Goal: Task Accomplishment & Management: Manage account settings

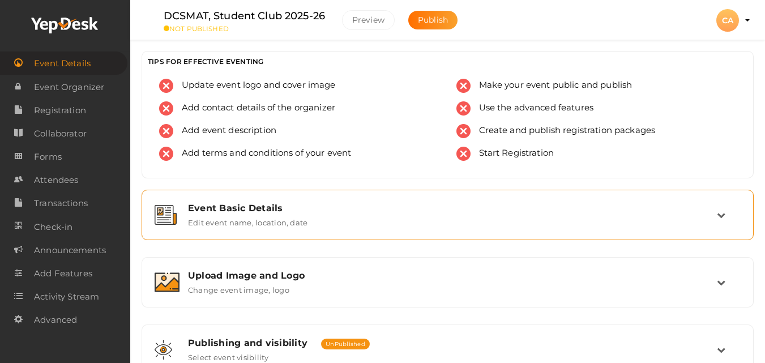
click at [251, 222] on label "Edit event name, location, date" at bounding box center [247, 220] width 119 height 14
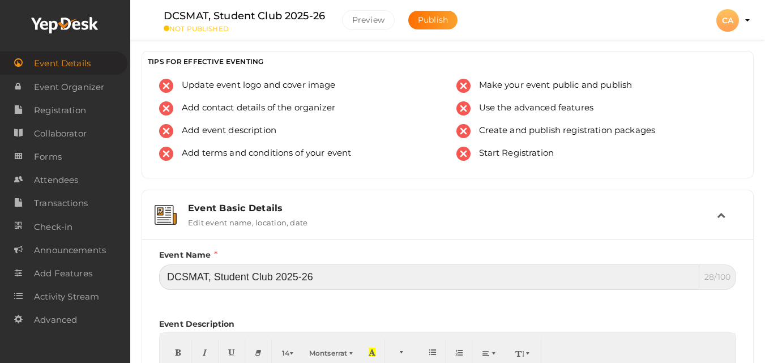
click at [422, 267] on input "DCSMAT, Student Club 2025-26" at bounding box center [429, 276] width 540 height 25
paste input "Asian School of Business (ASB), Student Club Registration 2025-20"
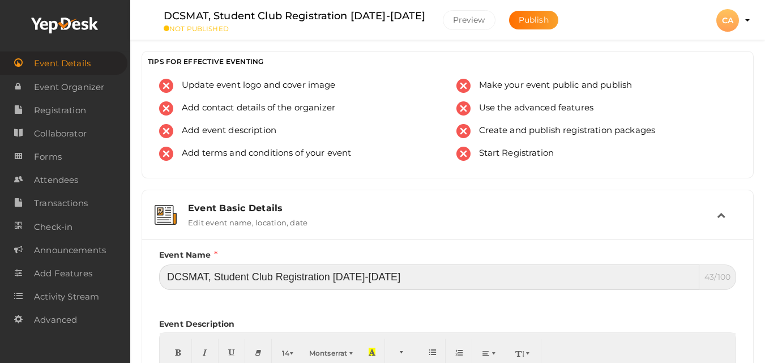
type input "DCSMAT, Student Club Registration [DATE]-[DATE]"
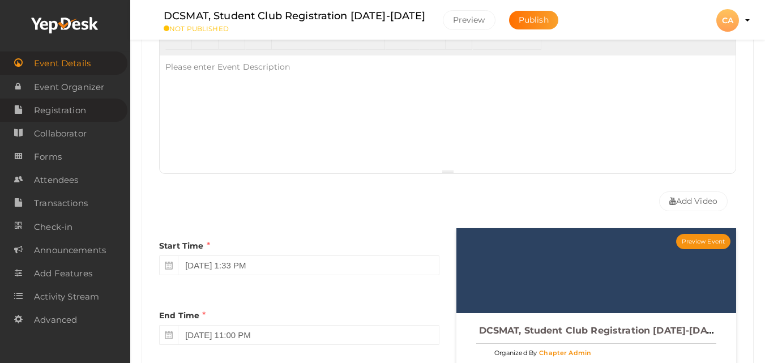
click at [59, 114] on span "Registration" at bounding box center [60, 110] width 52 height 23
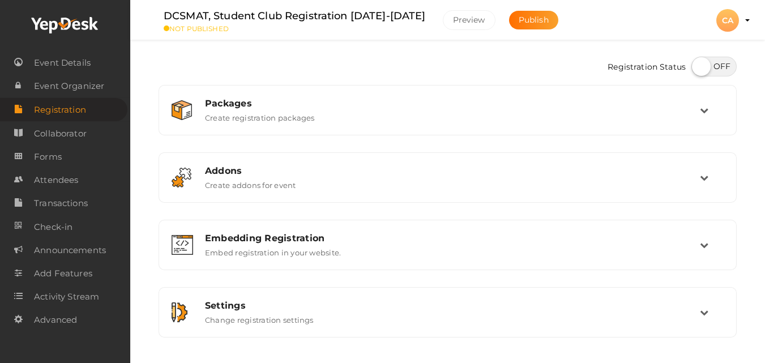
click at [718, 71] on label at bounding box center [713, 67] width 45 height 20
click at [699, 66] on input "checkbox" at bounding box center [694, 62] width 7 height 7
checkbox input "true"
click at [305, 117] on label "Create registration packages" at bounding box center [260, 116] width 110 height 14
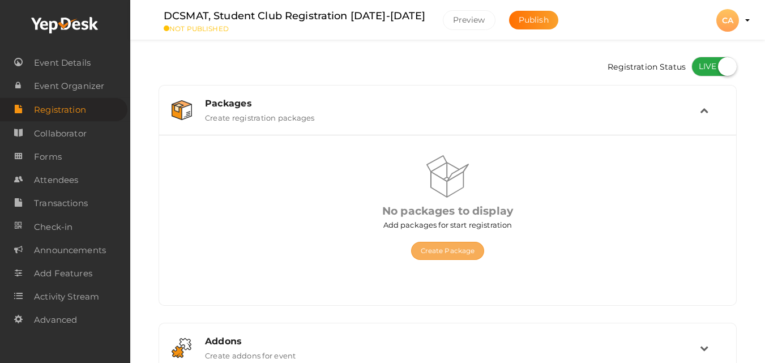
click at [439, 242] on button "Create Package" at bounding box center [448, 251] width 74 height 18
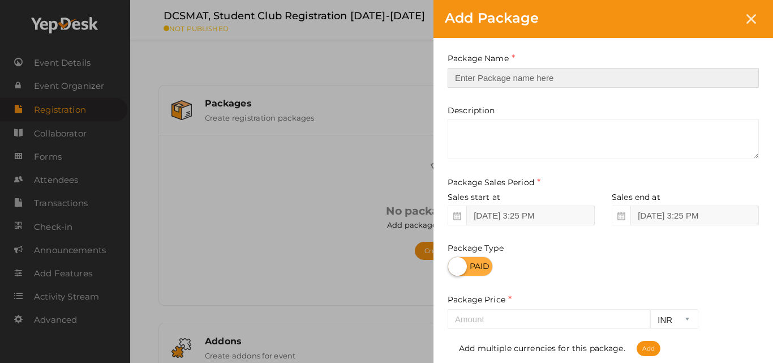
click at [487, 80] on input "text" at bounding box center [603, 78] width 311 height 20
type input "Registration"
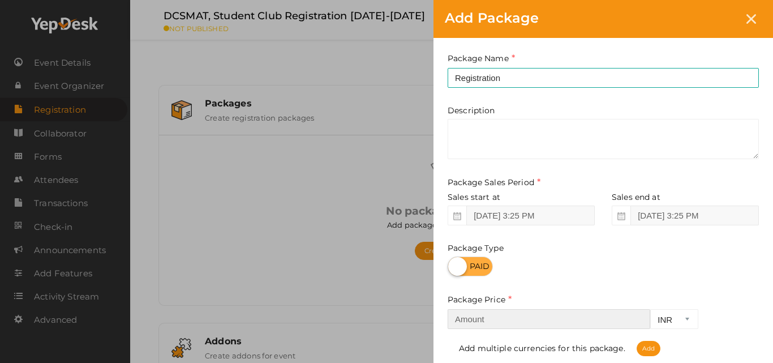
click at [475, 327] on input "number" at bounding box center [549, 319] width 203 height 20
type input "500"
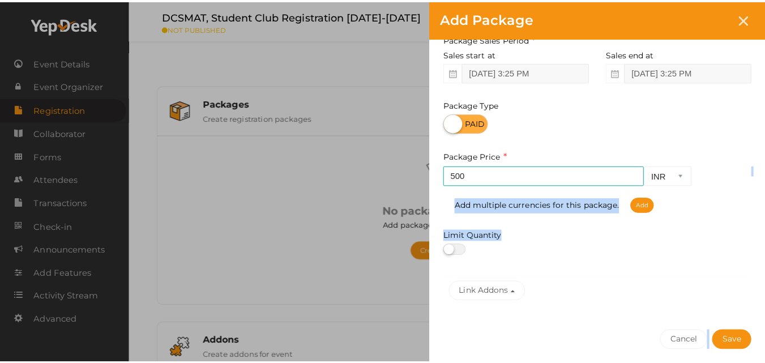
scroll to position [186, 0]
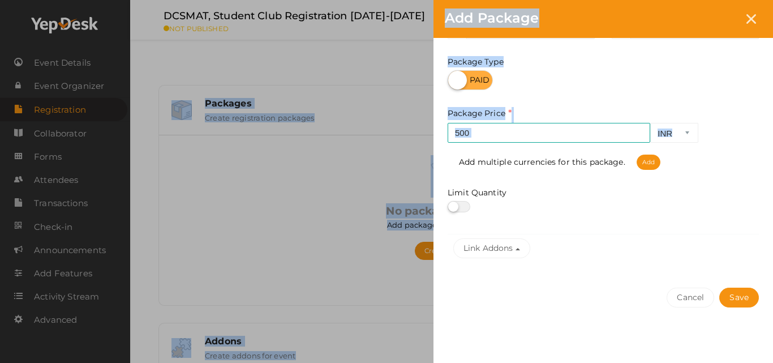
drag, startPoint x: 754, startPoint y: 311, endPoint x: 759, endPoint y: 363, distance: 52.3
click at [759, 362] on html "Discover Events How it works Powerful Registration / Ticketing Start selling yo…" at bounding box center [386, 181] width 773 height 363
click at [740, 298] on button "Save" at bounding box center [740, 298] width 40 height 20
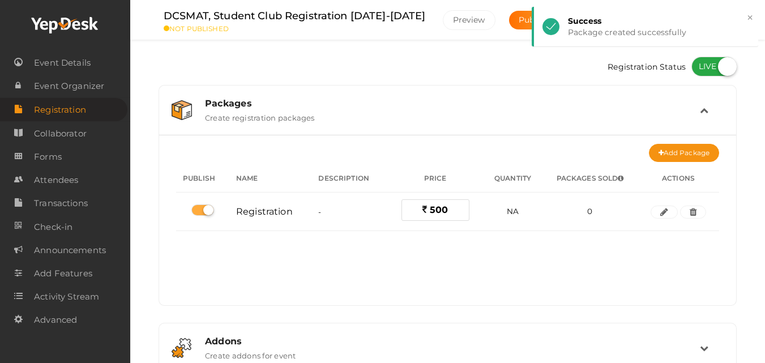
drag, startPoint x: 739, startPoint y: 297, endPoint x: 743, endPoint y: 280, distance: 17.6
click at [743, 280] on div "Registration Status Packages Create registration packages Add Package No packag…" at bounding box center [447, 302] width 595 height 502
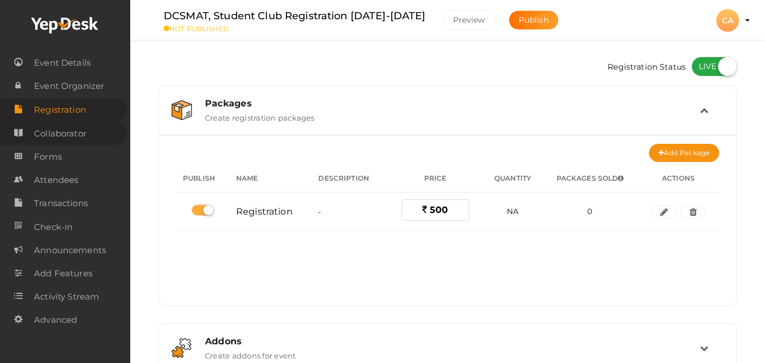
click at [58, 135] on span "Collaborator" at bounding box center [60, 133] width 53 height 23
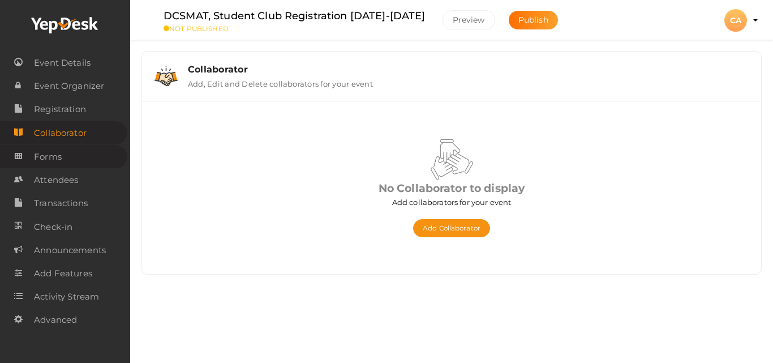
click at [82, 162] on link "Forms" at bounding box center [63, 156] width 127 height 23
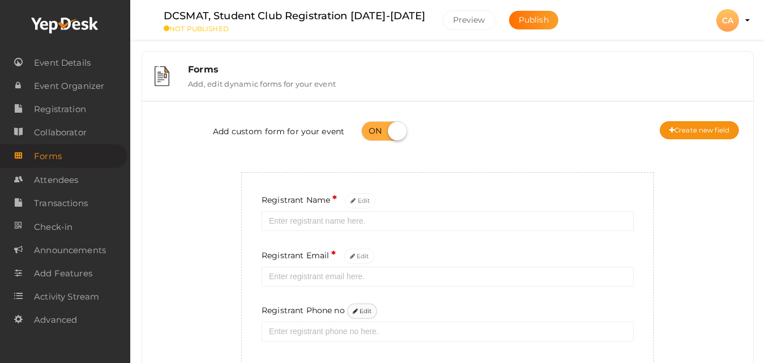
click at [360, 308] on button "Edit" at bounding box center [362, 310] width 31 height 15
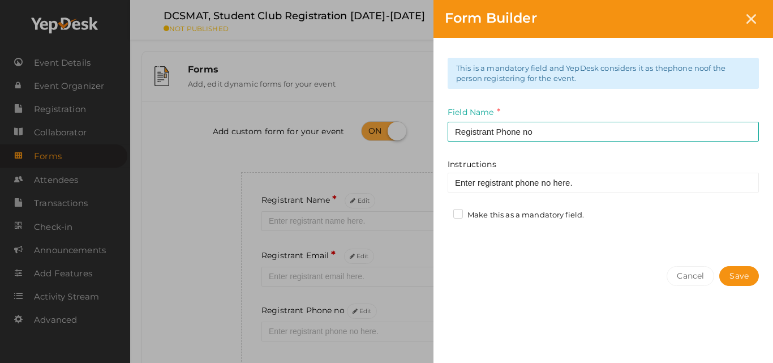
click at [461, 215] on label "Make this as a mandatory field." at bounding box center [518, 214] width 131 height 11
click at [442, 212] on input "Make this as a mandatory field." at bounding box center [442, 212] width 0 height 0
click at [743, 281] on button "Save" at bounding box center [740, 276] width 40 height 20
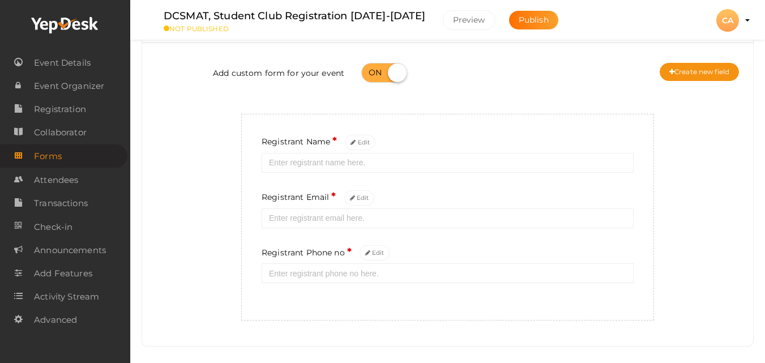
scroll to position [68, 0]
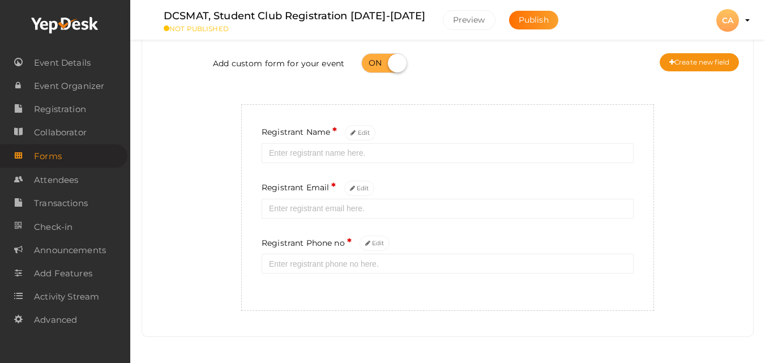
click at [684, 72] on div "Add custom form for your event Create new field" at bounding box center [448, 64] width 594 height 45
click at [686, 63] on button "Create new field" at bounding box center [699, 62] width 79 height 18
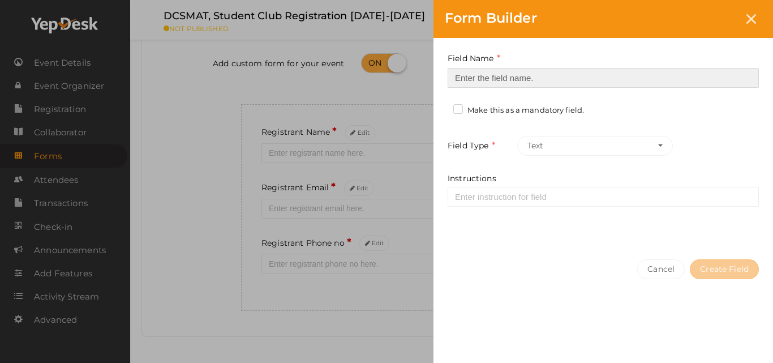
click at [513, 69] on input at bounding box center [603, 78] width 311 height 20
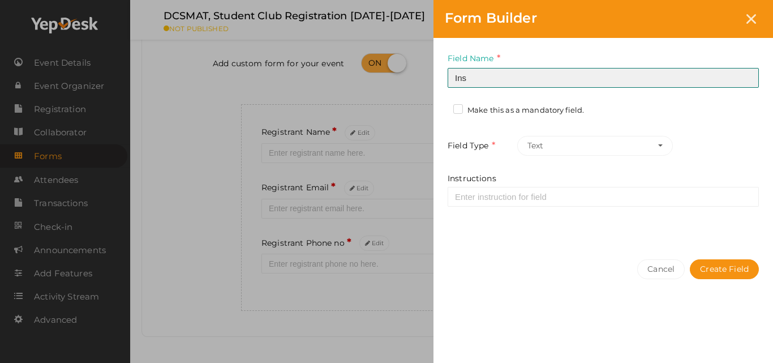
type input "Institution"
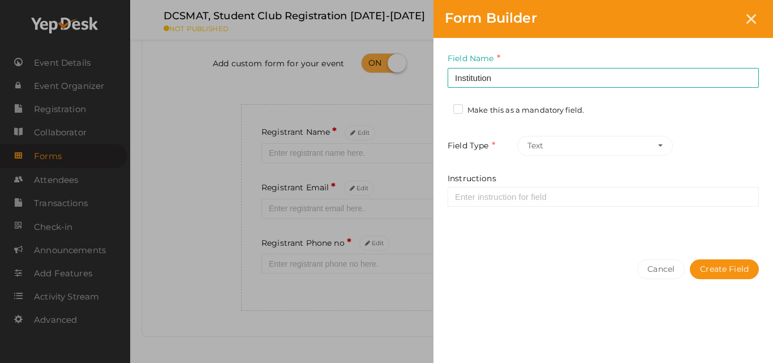
click at [514, 110] on label "Make this as a mandatory field." at bounding box center [518, 110] width 131 height 11
click at [442, 107] on input "Make this as a mandatory field." at bounding box center [442, 107] width 0 height 0
click at [722, 269] on button "Create Field" at bounding box center [724, 269] width 69 height 20
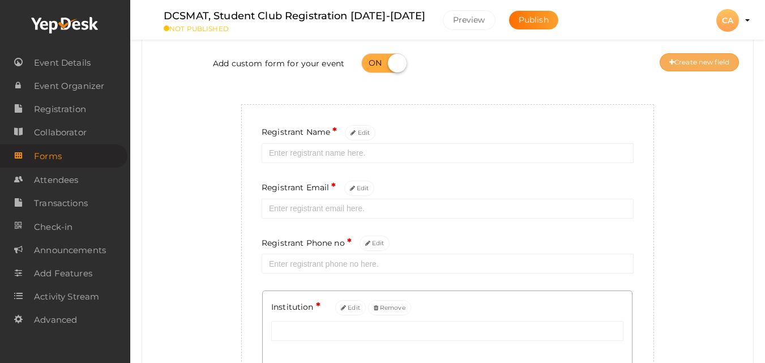
click at [675, 63] on button "Create new field" at bounding box center [699, 62] width 79 height 18
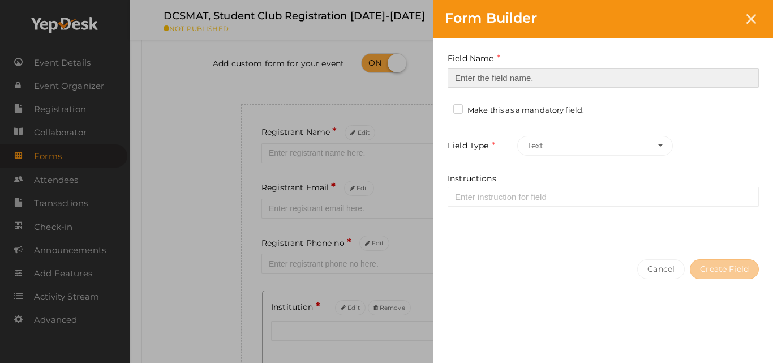
click at [657, 75] on input at bounding box center [603, 78] width 311 height 20
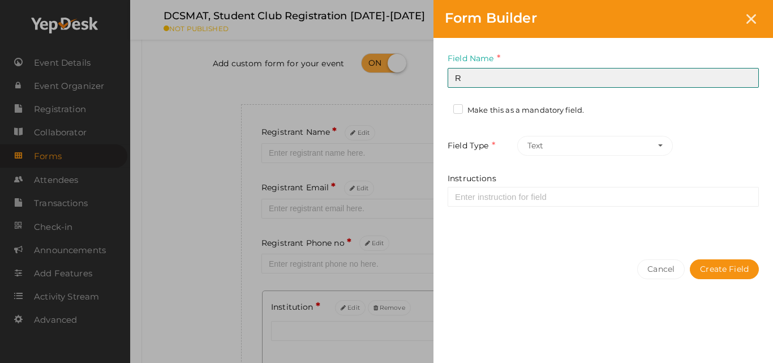
type input "Roll No"
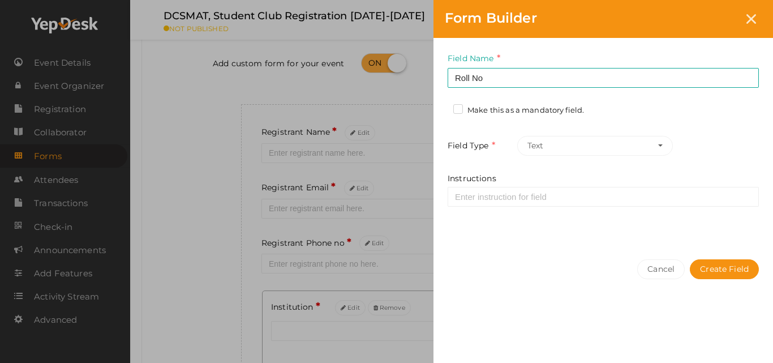
click at [541, 110] on label "Make this as a mandatory field." at bounding box center [518, 110] width 131 height 11
click at [442, 107] on input "Make this as a mandatory field." at bounding box center [442, 107] width 0 height 0
click at [718, 260] on button "Create Field" at bounding box center [724, 269] width 69 height 20
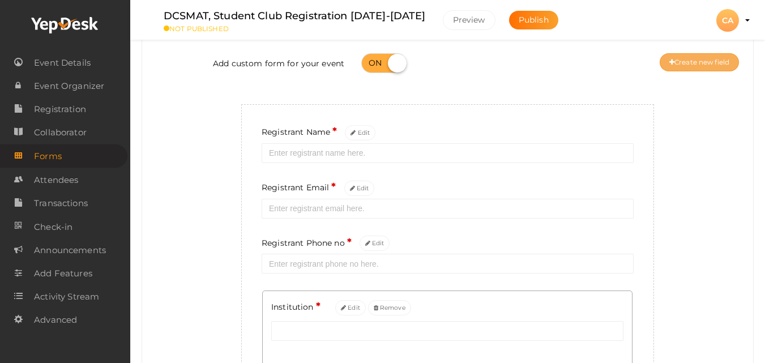
click at [696, 58] on button "Create new field" at bounding box center [699, 62] width 79 height 18
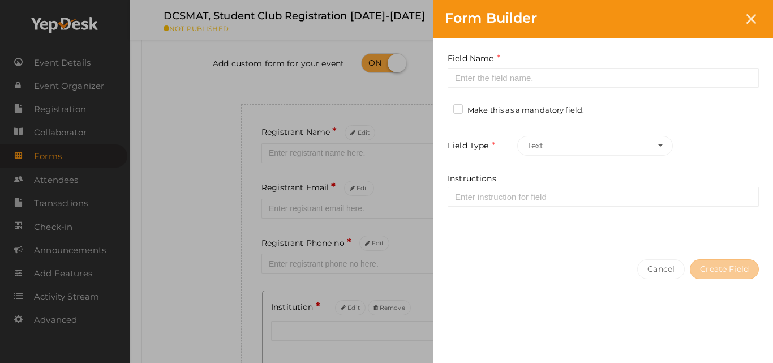
click at [546, 65] on div "Field Name Required. Form field name already used." at bounding box center [603, 70] width 311 height 36
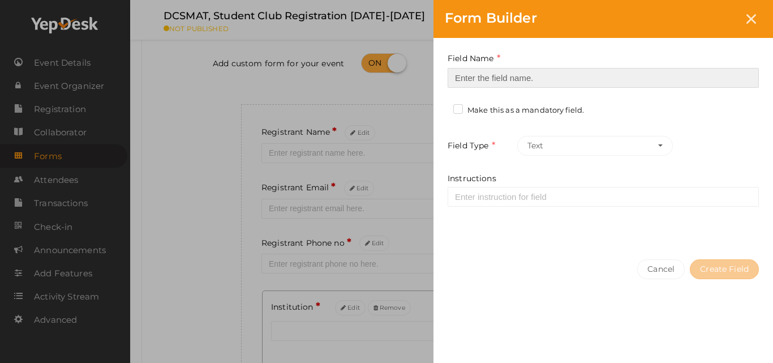
click at [545, 71] on input at bounding box center [603, 78] width 311 height 20
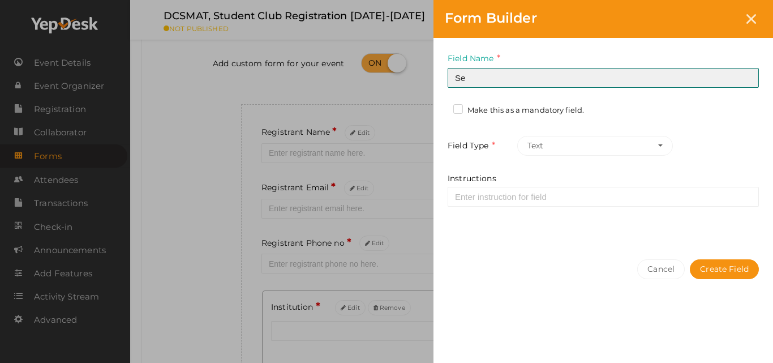
type input "Semester"
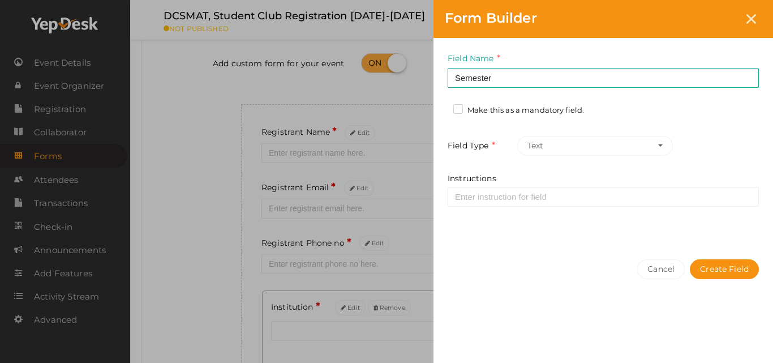
click at [520, 113] on label "Make this as a mandatory field." at bounding box center [518, 110] width 131 height 11
click at [442, 107] on input "Make this as a mandatory field." at bounding box center [442, 107] width 0 height 0
click at [745, 268] on button "Create Field" at bounding box center [724, 269] width 69 height 20
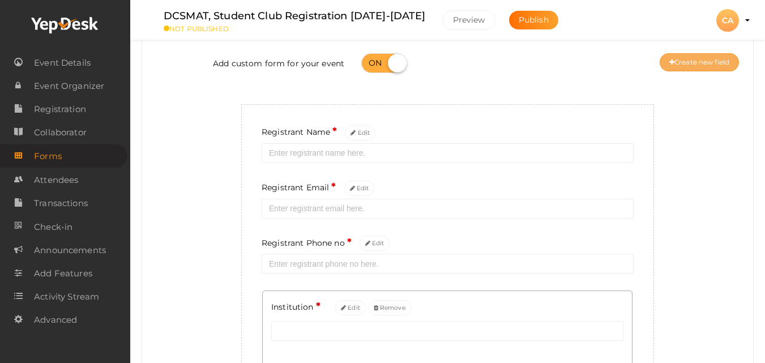
click at [712, 59] on button "Create new field" at bounding box center [699, 62] width 79 height 18
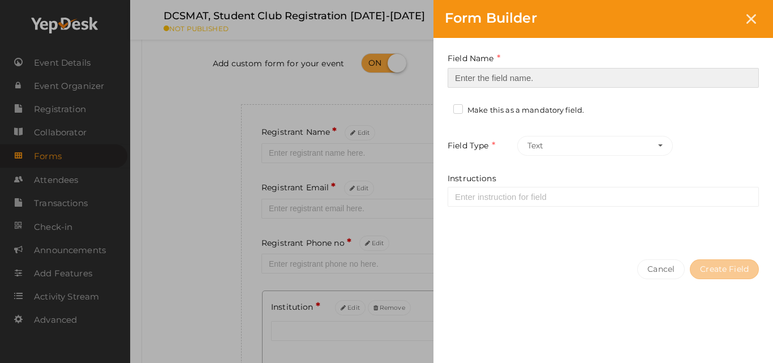
click at [657, 78] on input at bounding box center [603, 78] width 311 height 20
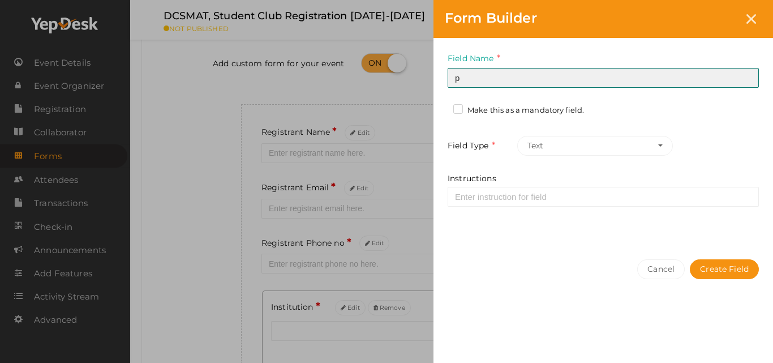
type input "Preferred Mailing address"
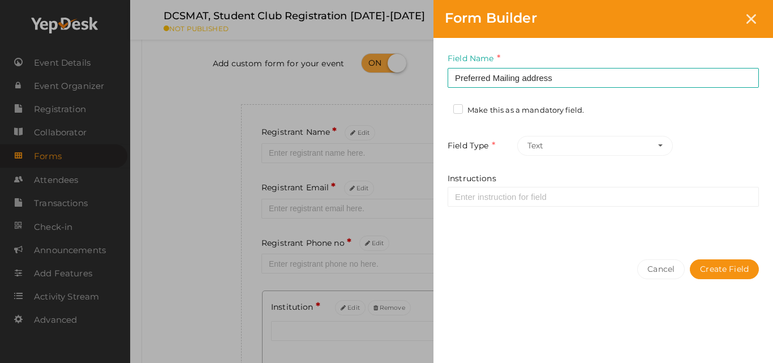
click at [570, 112] on label "Make this as a mandatory field." at bounding box center [518, 110] width 131 height 11
click at [442, 107] on input "Make this as a mandatory field." at bounding box center [442, 107] width 0 height 0
click at [716, 273] on button "Create Field" at bounding box center [724, 269] width 69 height 20
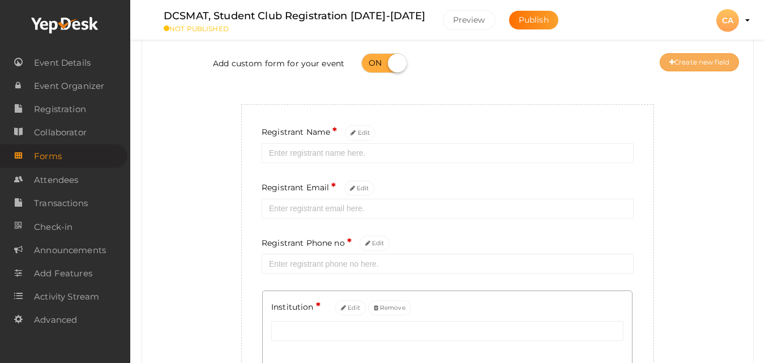
click at [684, 62] on button "Create new field" at bounding box center [699, 62] width 79 height 18
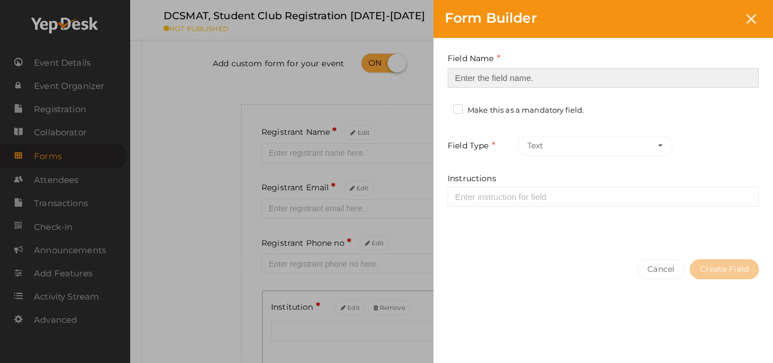
click at [658, 71] on input at bounding box center [603, 78] width 311 height 20
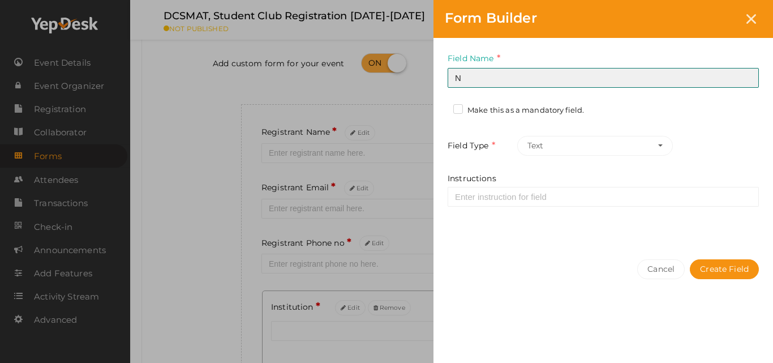
type input "Name to appear on Membership Certificate"
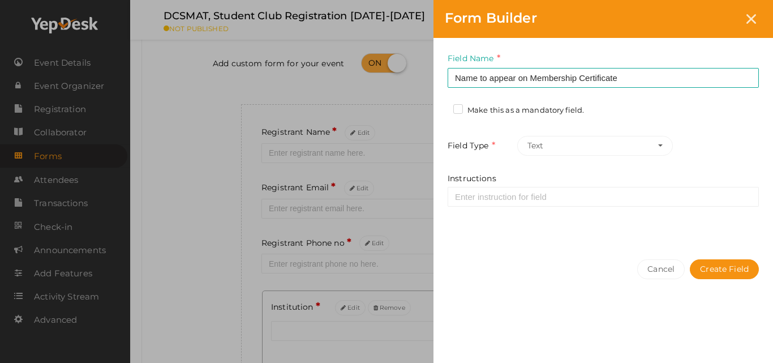
click at [550, 109] on label "Make this as a mandatory field." at bounding box center [518, 110] width 131 height 11
click at [442, 107] on input "Make this as a mandatory field." at bounding box center [442, 107] width 0 height 0
click at [730, 273] on button "Create Field" at bounding box center [724, 269] width 69 height 20
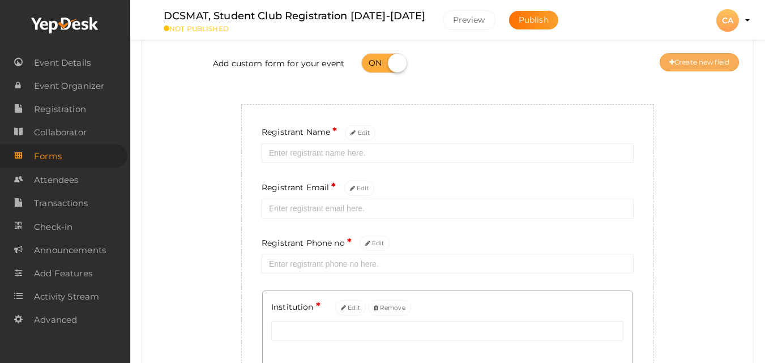
click at [707, 54] on button "Create new field" at bounding box center [699, 62] width 79 height 18
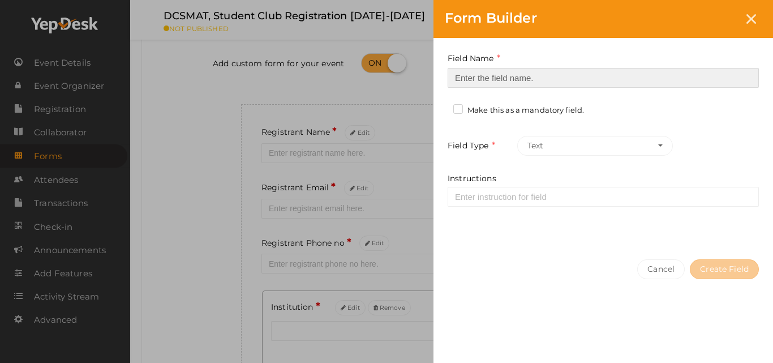
click at [675, 71] on input at bounding box center [603, 78] width 311 height 20
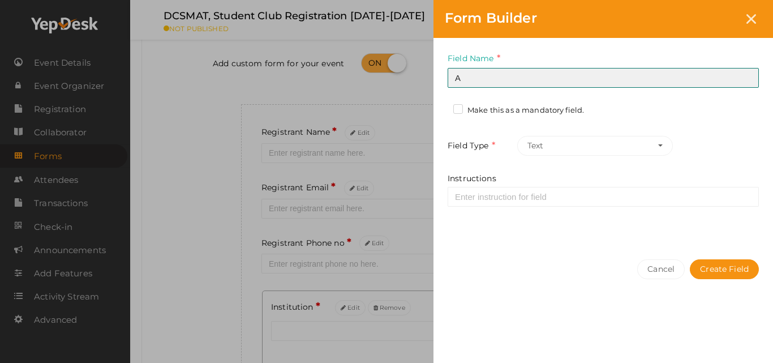
type input "Address 1"
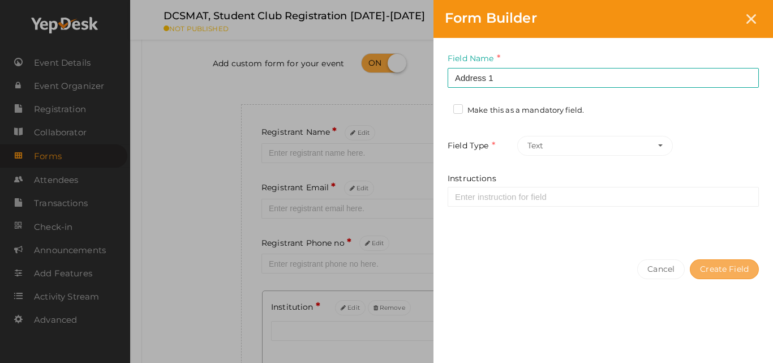
click at [728, 269] on button "Create Field" at bounding box center [724, 269] width 69 height 20
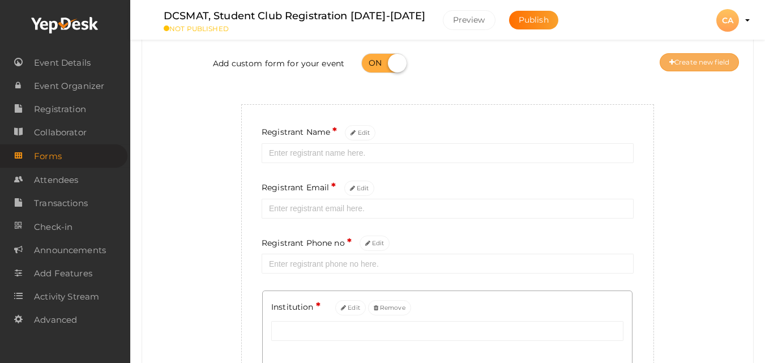
click at [713, 61] on button "Create new field" at bounding box center [699, 62] width 79 height 18
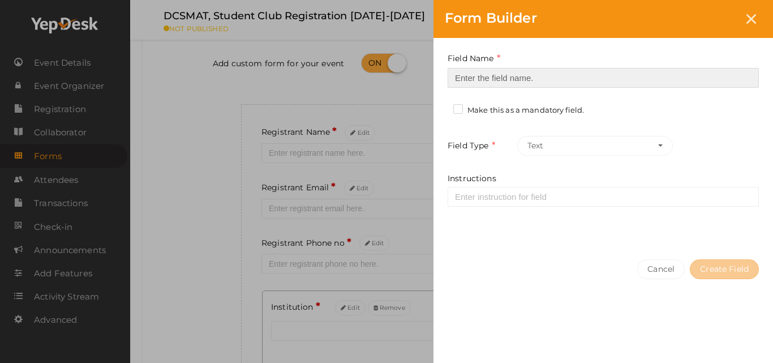
click at [657, 77] on input at bounding box center [603, 78] width 311 height 20
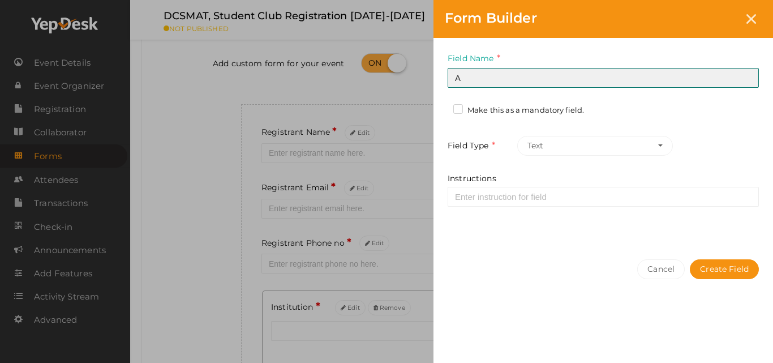
type input "Address 2"
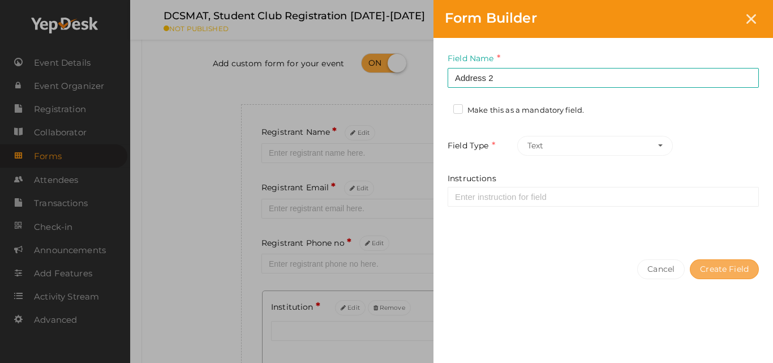
click at [726, 264] on button "Create Field" at bounding box center [724, 269] width 69 height 20
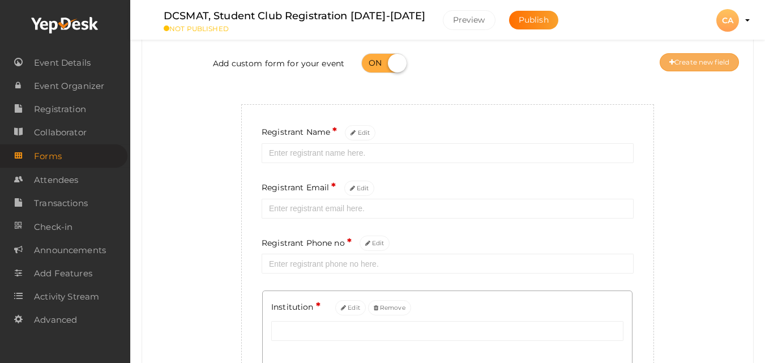
click at [688, 54] on button "Create new field" at bounding box center [699, 62] width 79 height 18
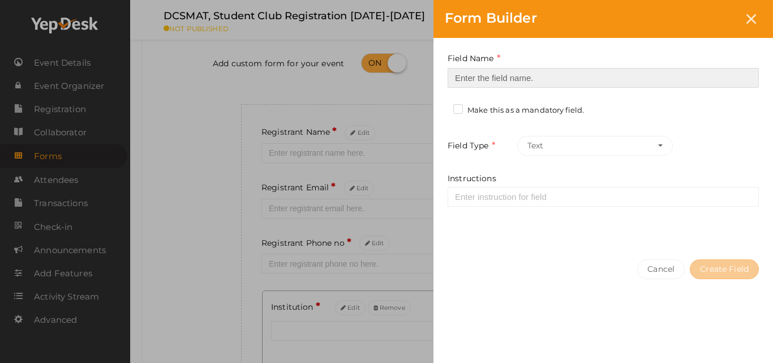
click at [645, 81] on input at bounding box center [603, 78] width 311 height 20
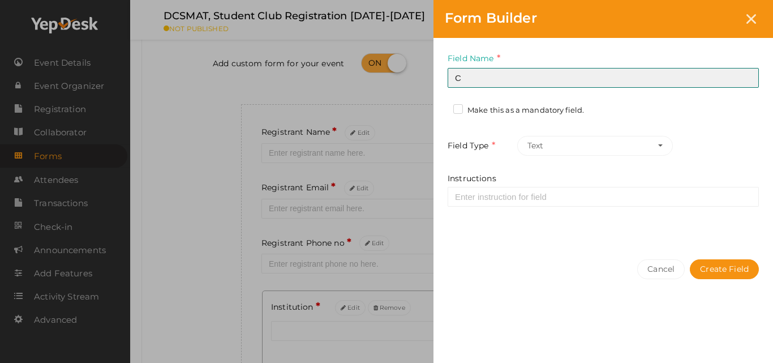
type input "City"
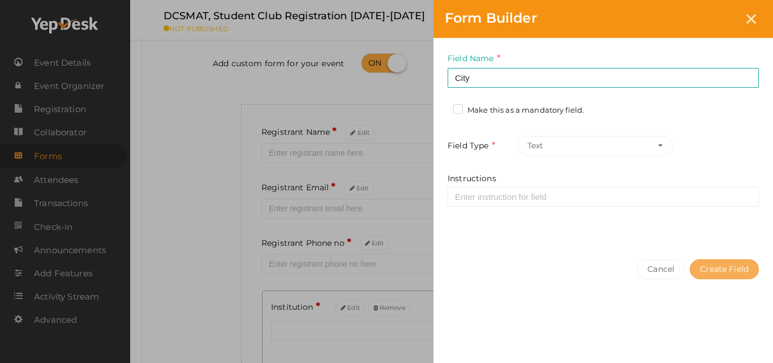
click at [724, 272] on button "Create Field" at bounding box center [724, 269] width 69 height 20
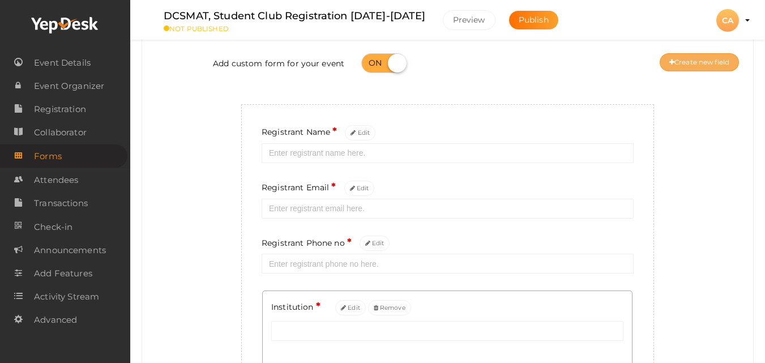
click at [688, 62] on button "Create new field" at bounding box center [699, 62] width 79 height 18
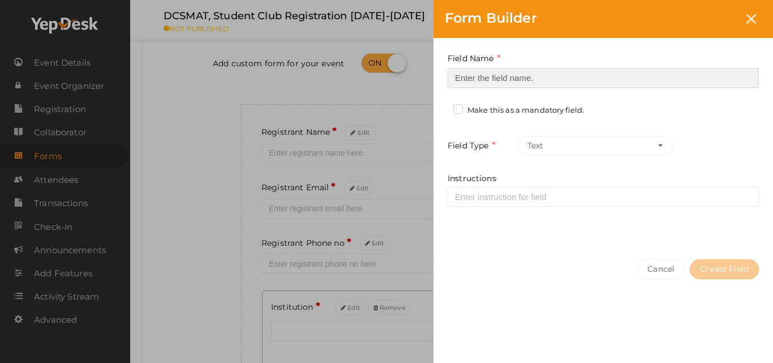
click at [627, 87] on input at bounding box center [603, 78] width 311 height 20
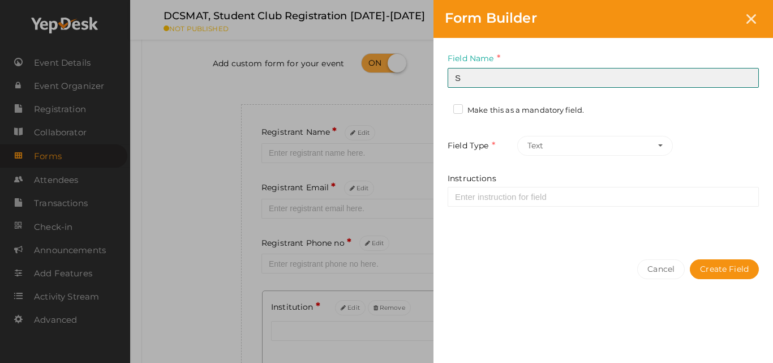
type input "State"
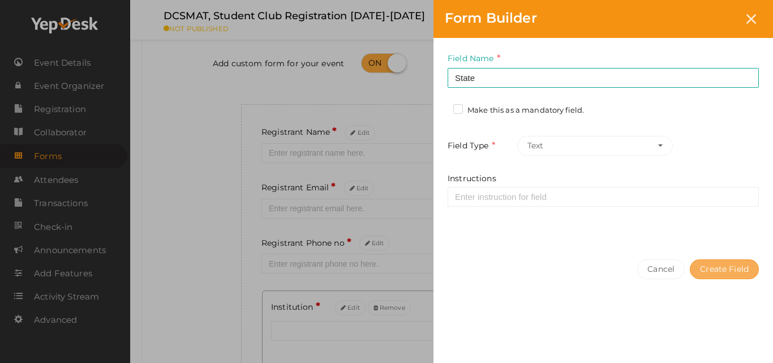
click at [713, 273] on button "Create Field" at bounding box center [724, 269] width 69 height 20
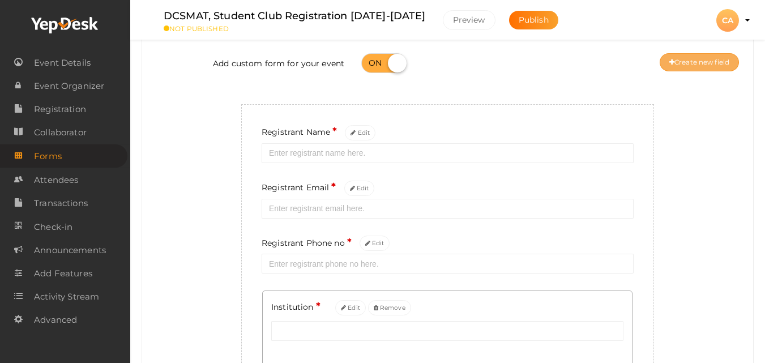
click at [675, 59] on button "Create new field" at bounding box center [699, 62] width 79 height 18
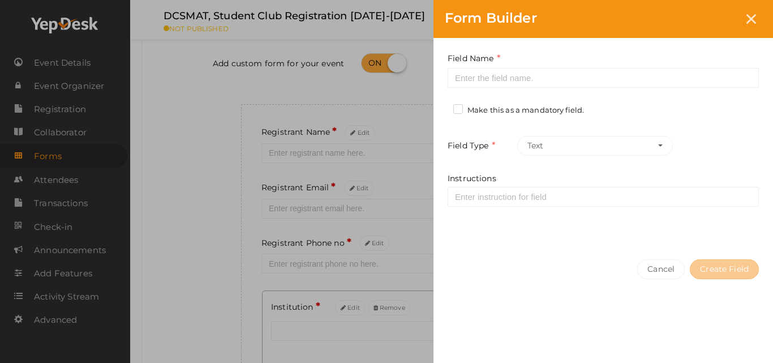
click at [632, 88] on div "Field Name Required. Form field name already used. Make this as a mandatory fie…" at bounding box center [604, 143] width 340 height 210
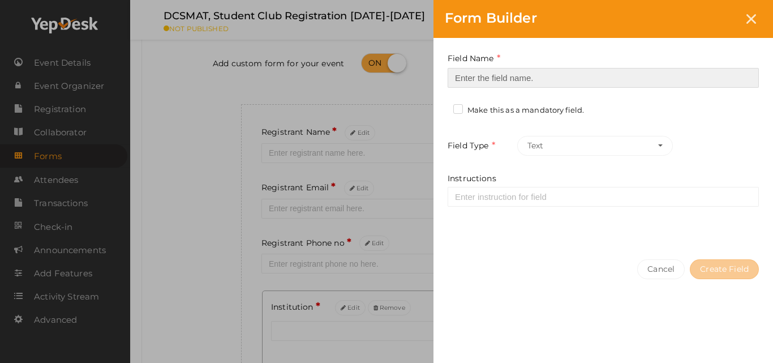
click at [632, 76] on input at bounding box center [603, 78] width 311 height 20
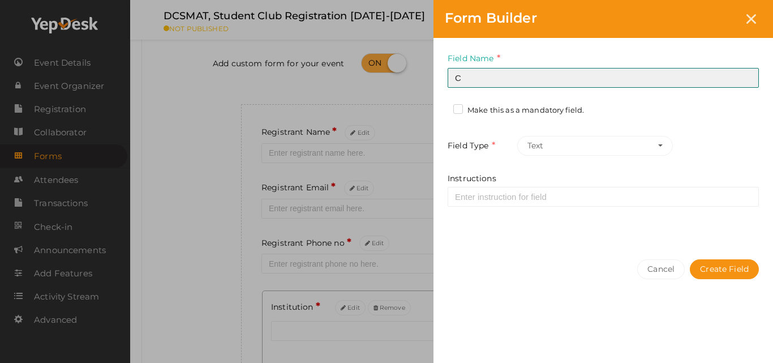
type input "Country"
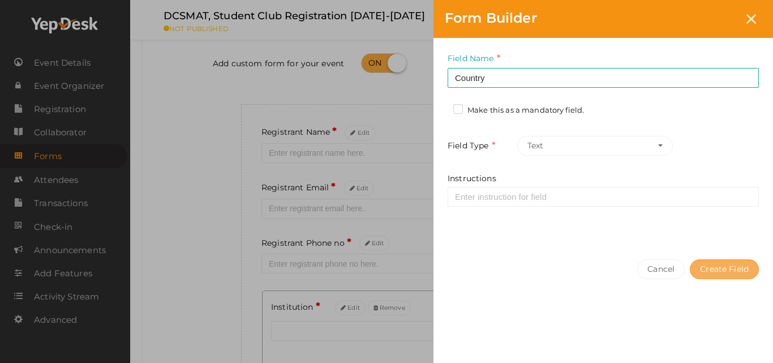
click at [715, 261] on button "Create Field" at bounding box center [724, 269] width 69 height 20
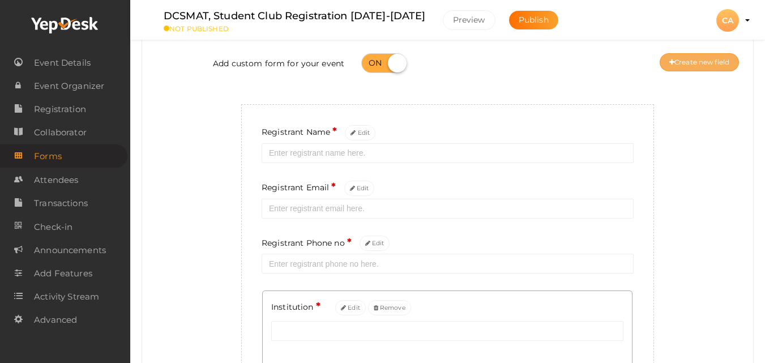
click at [688, 63] on button "Create new field" at bounding box center [699, 62] width 79 height 18
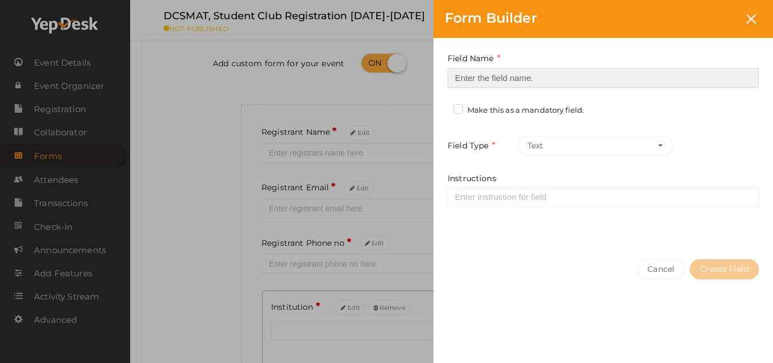
click at [621, 79] on input at bounding box center [603, 78] width 311 height 20
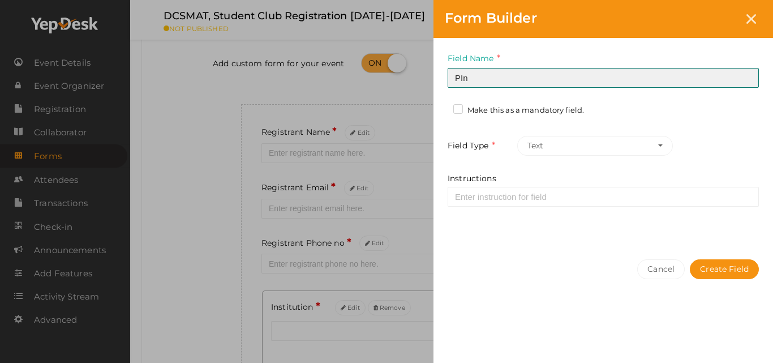
type input "Pin code"
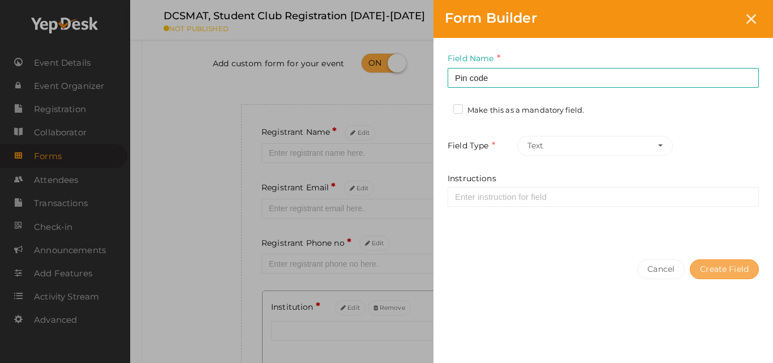
click at [714, 270] on button "Create Field" at bounding box center [724, 269] width 69 height 20
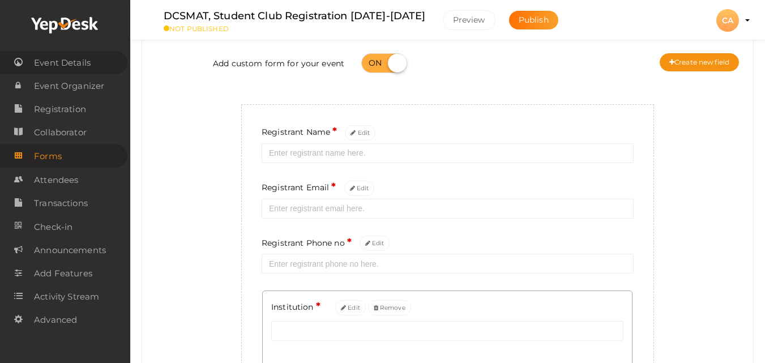
click at [76, 63] on span "Event Details" at bounding box center [62, 63] width 57 height 23
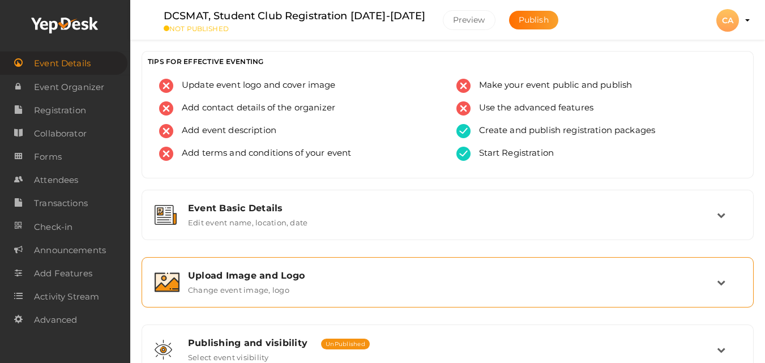
click at [425, 275] on div "Upload Image and Logo" at bounding box center [452, 275] width 529 height 11
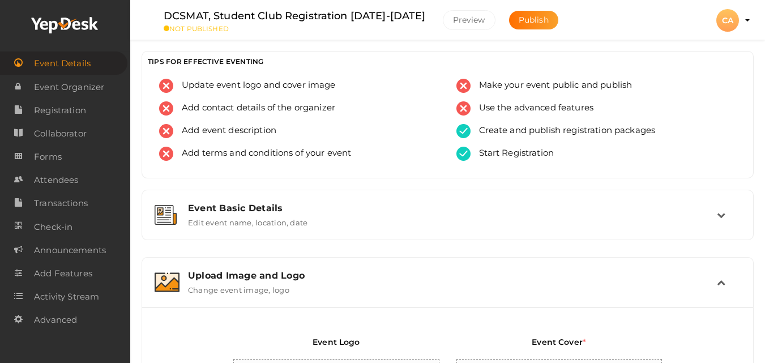
scroll to position [317, 0]
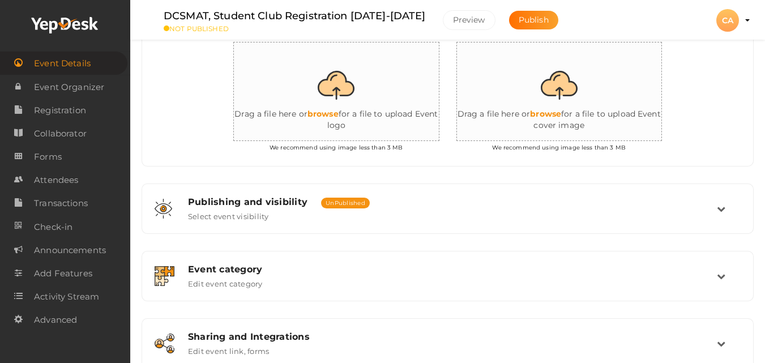
click at [557, 89] on input "file" at bounding box center [570, 91] width 226 height 99
click at [555, 88] on input "file" at bounding box center [570, 91] width 226 height 99
type input "C:\fakepath\XFDQNGIB_normal.jpeg"
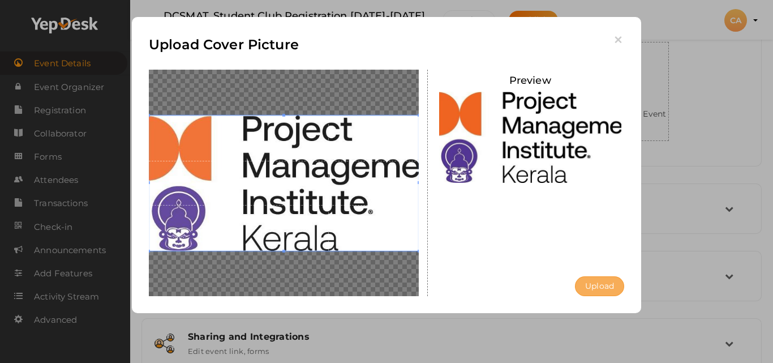
click at [594, 282] on button "Upload" at bounding box center [599, 286] width 49 height 20
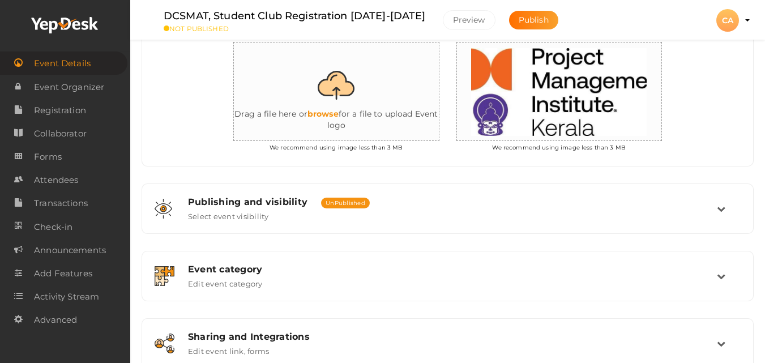
scroll to position [0, 0]
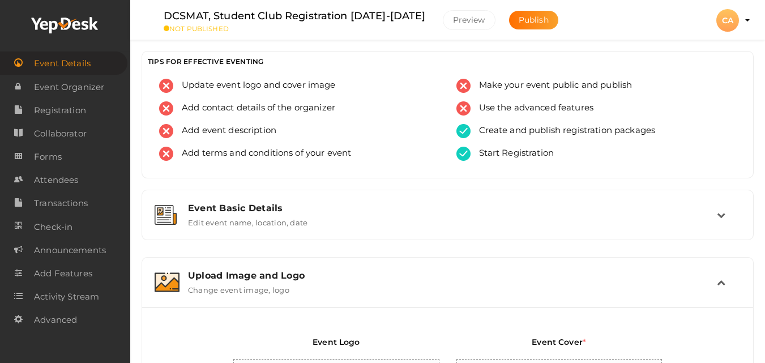
click at [56, 63] on span "Event Details" at bounding box center [62, 63] width 57 height 23
click at [512, 28] on button "Publish" at bounding box center [533, 20] width 49 height 19
click at [734, 19] on div "CA" at bounding box center [727, 20] width 23 height 23
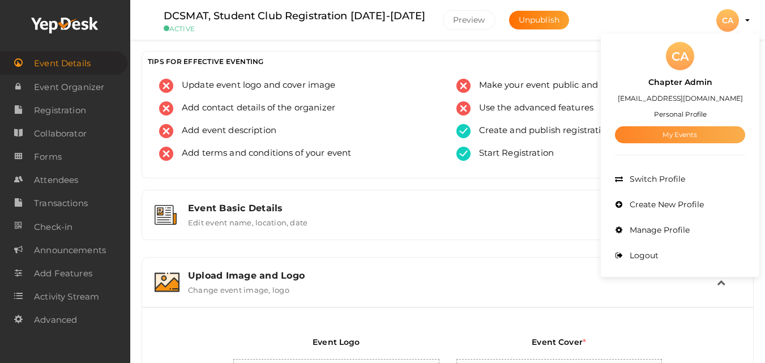
click at [681, 134] on link "My Events" at bounding box center [680, 134] width 130 height 17
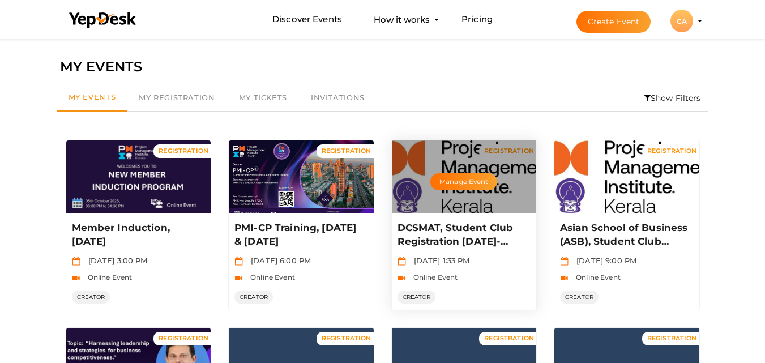
click at [461, 228] on p "DCSMAT, Student Club Registration [DATE]-[DATE]" at bounding box center [462, 234] width 131 height 27
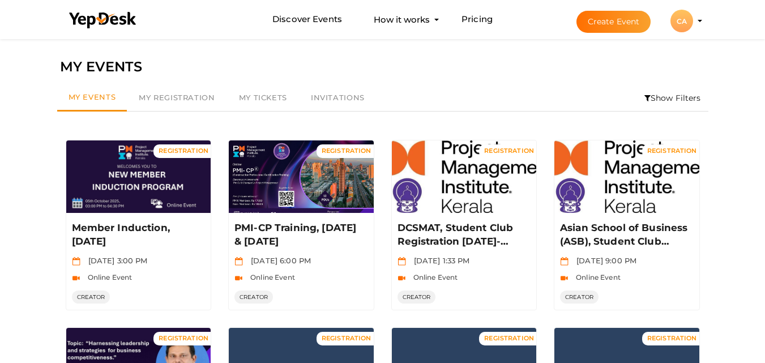
click at [611, 25] on button "Create Event" at bounding box center [613, 22] width 75 height 22
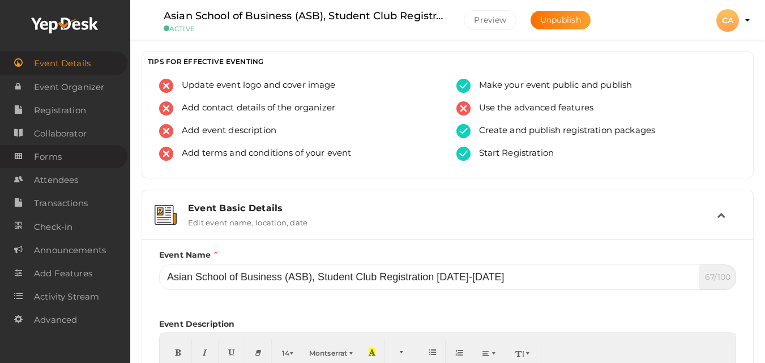
click at [45, 156] on span "Forms" at bounding box center [48, 156] width 28 height 23
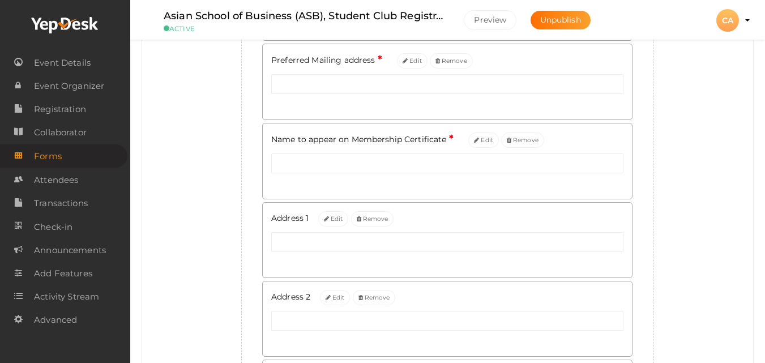
scroll to position [566, 0]
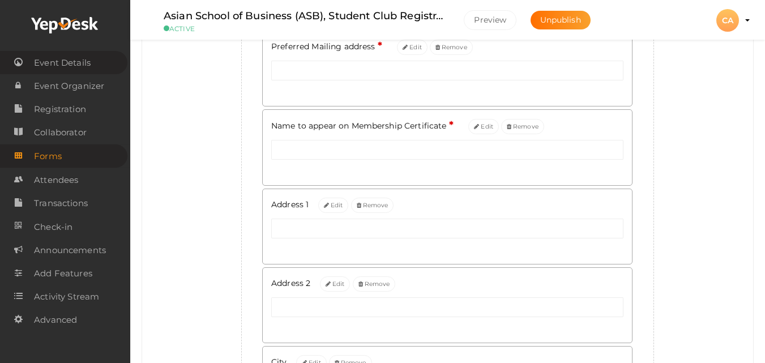
click at [84, 67] on span "Event Details" at bounding box center [62, 63] width 57 height 23
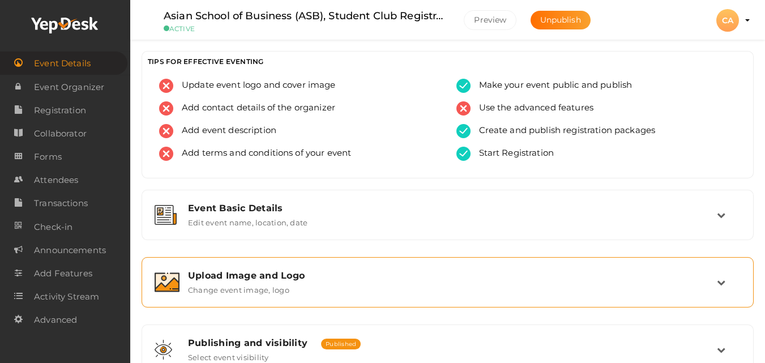
click at [281, 268] on div "Upload Image and Logo Change event image, logo" at bounding box center [448, 282] width 600 height 38
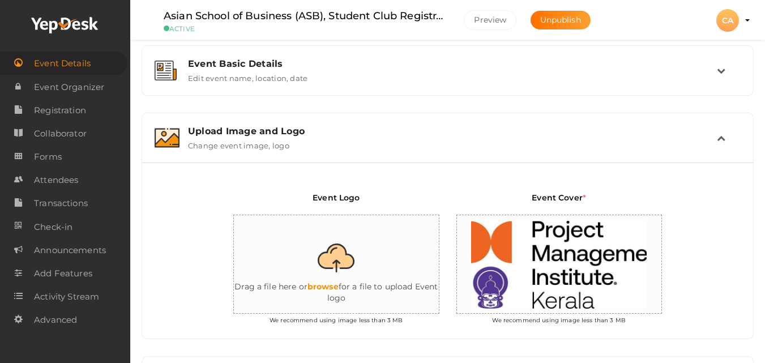
scroll to position [159, 0]
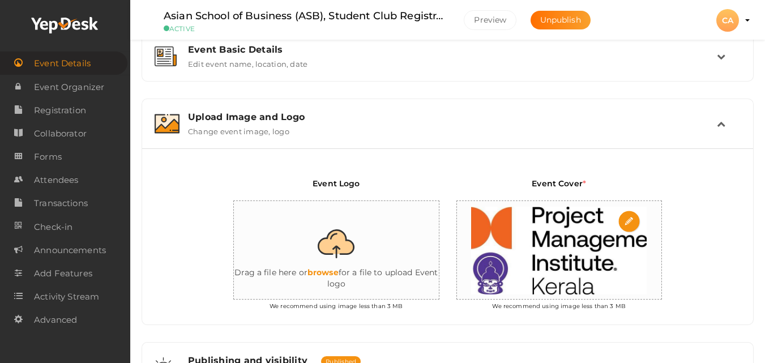
click at [588, 254] on img at bounding box center [558, 250] width 187 height 99
